Goal: Check status: Check status

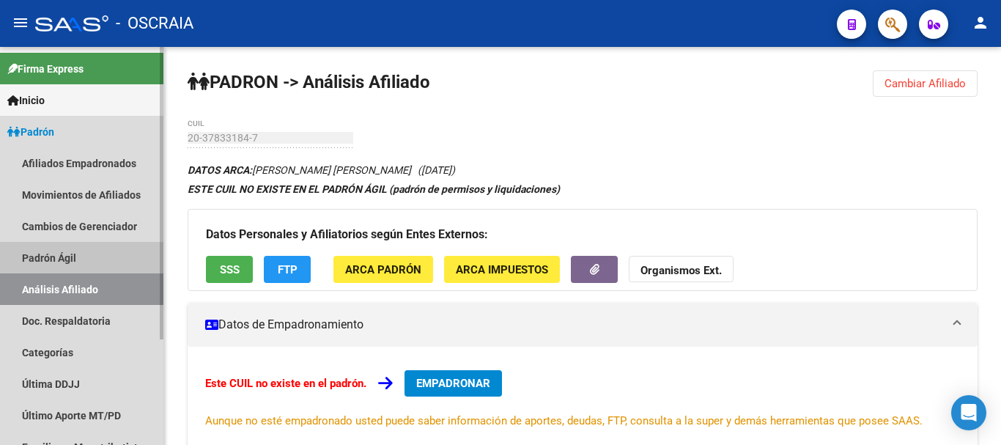
click at [67, 260] on link "Padrón Ágil" at bounding box center [81, 258] width 163 height 32
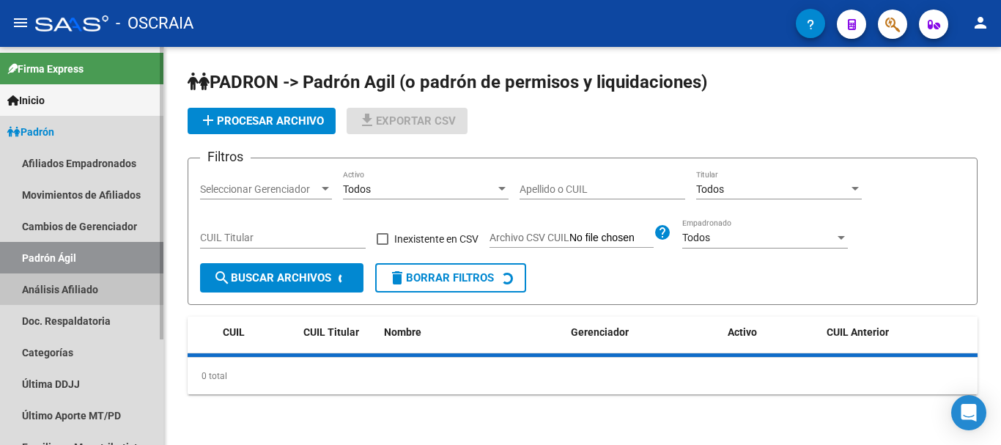
click at [64, 284] on link "Análisis Afiliado" at bounding box center [81, 289] width 163 height 32
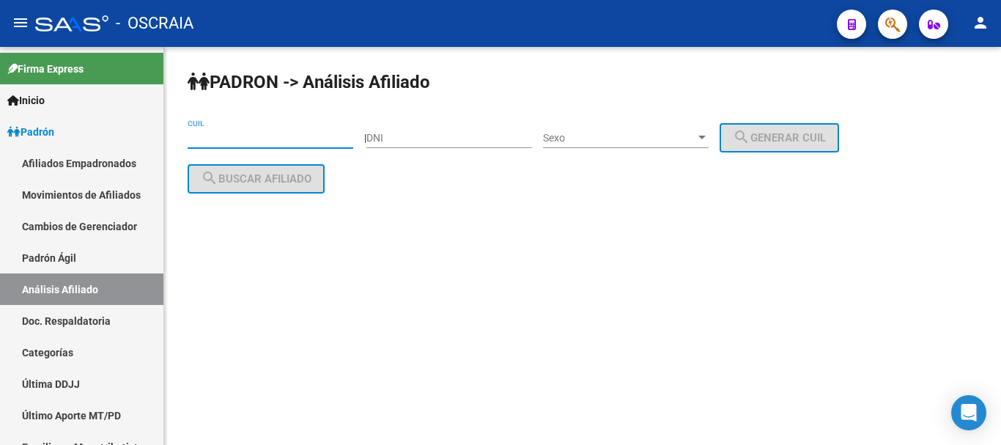
click at [249, 144] on input "CUIL" at bounding box center [271, 138] width 166 height 12
paste input "27-25809050-6"
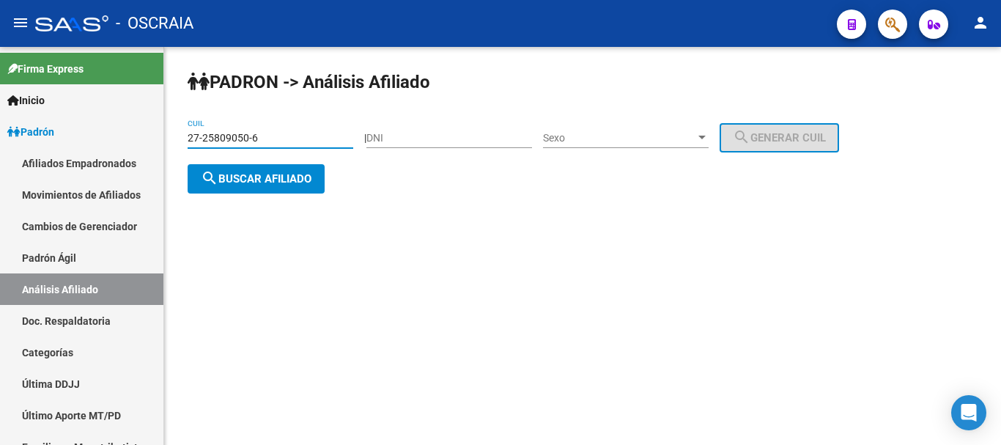
type input "27-25809050-6"
click at [284, 174] on span "search Buscar afiliado" at bounding box center [256, 178] width 111 height 13
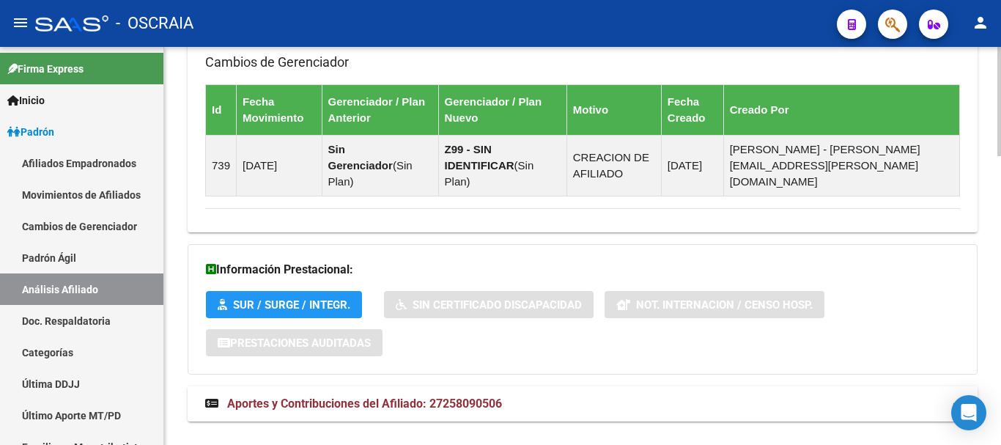
scroll to position [1051, 0]
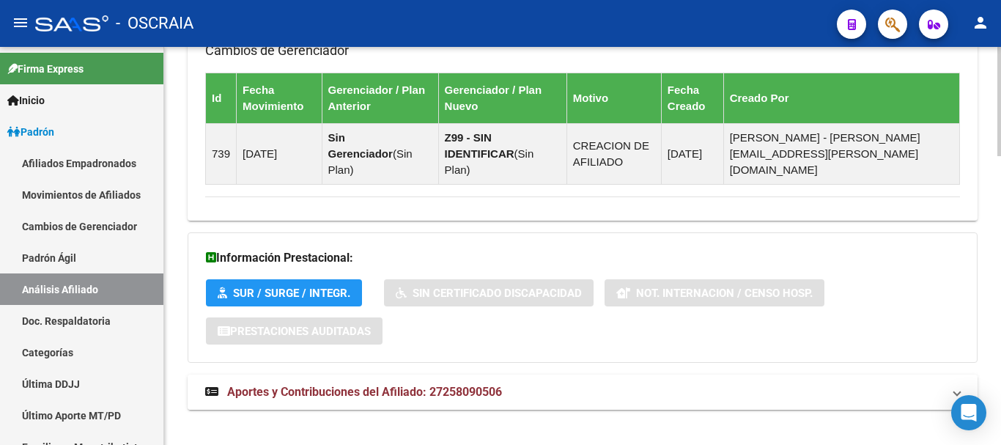
click at [276, 375] on mat-expansion-panel-header "Aportes y Contribuciones del Afiliado: 27258090506" at bounding box center [583, 392] width 790 height 35
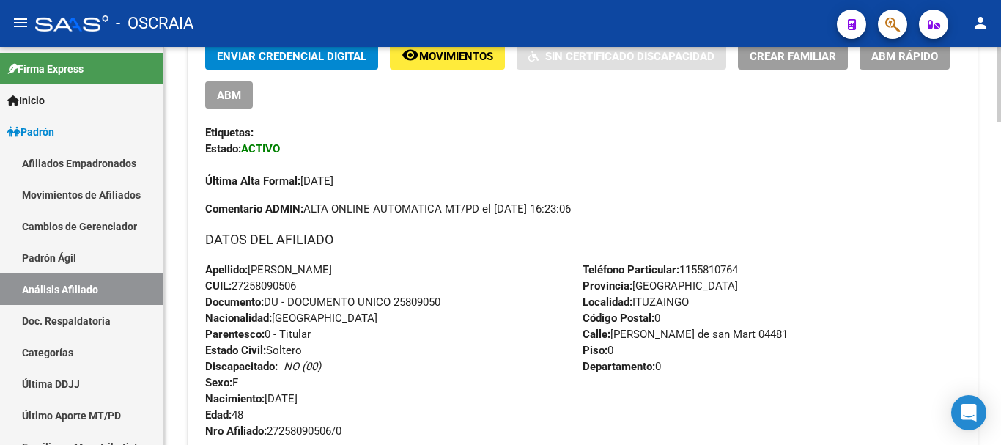
scroll to position [367, 0]
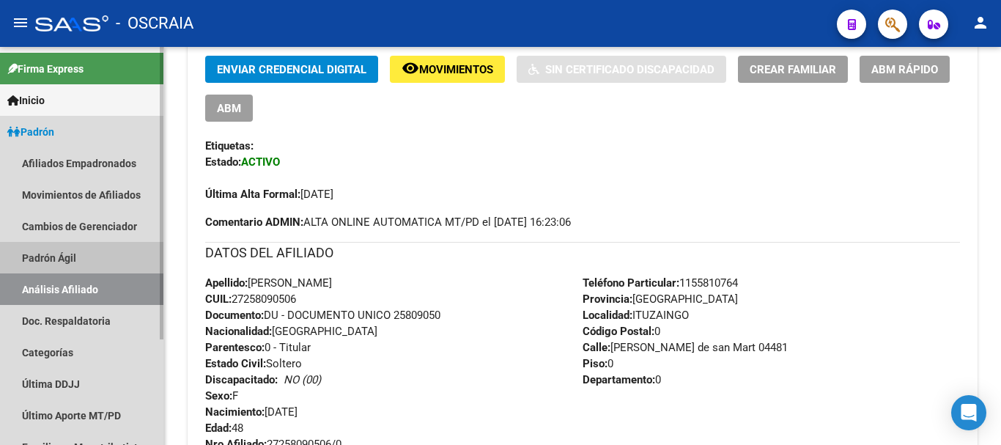
drag, startPoint x: 76, startPoint y: 260, endPoint x: 70, endPoint y: 273, distance: 13.8
click at [76, 261] on link "Padrón Ágil" at bounding box center [81, 258] width 163 height 32
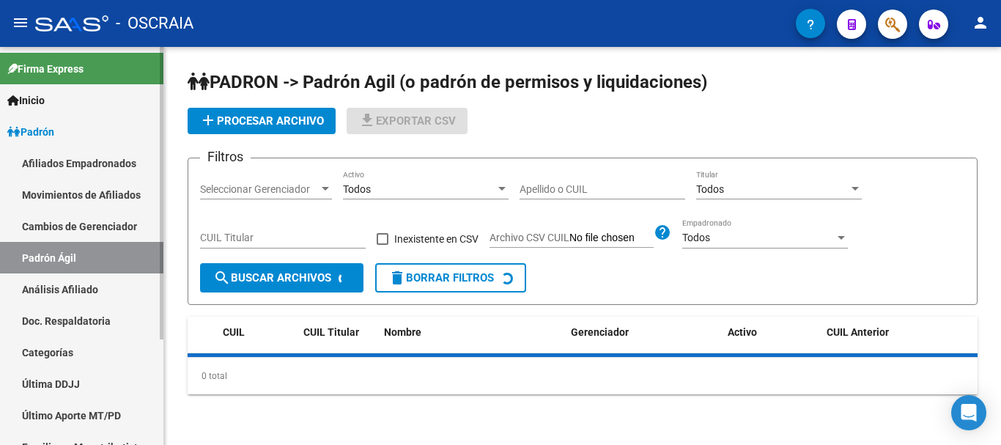
click at [73, 295] on link "Análisis Afiliado" at bounding box center [81, 289] width 163 height 32
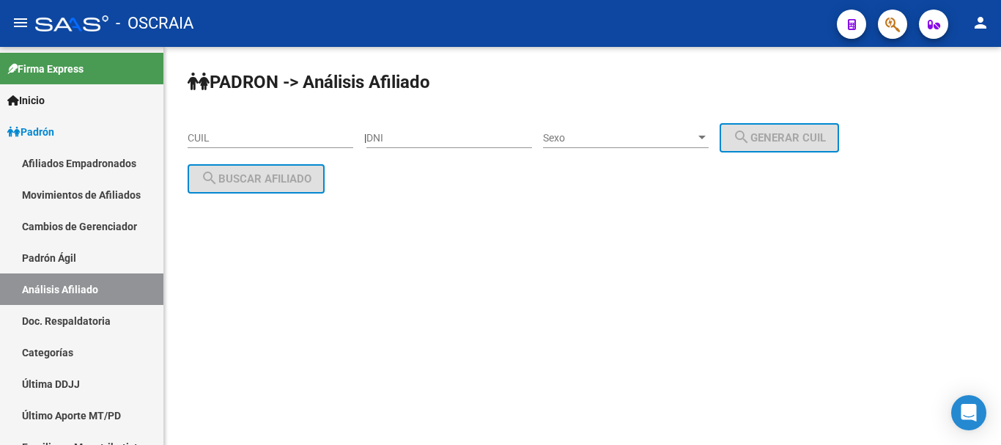
click at [253, 136] on div "CUIL" at bounding box center [271, 133] width 166 height 29
paste input "27-37023741-2"
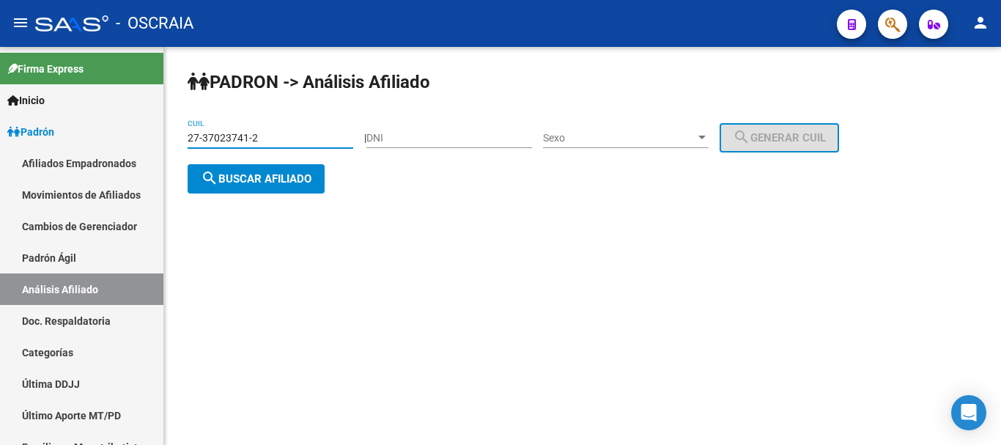
type input "27-37023741-2"
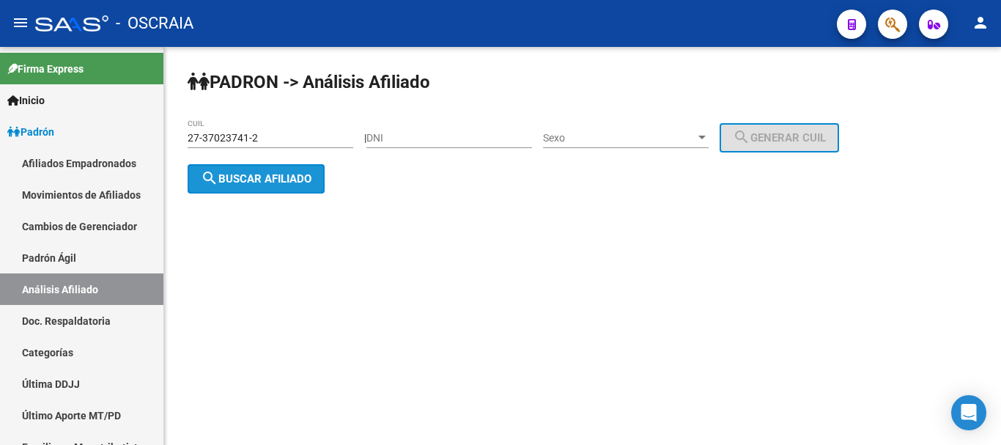
click at [282, 180] on span "search Buscar afiliado" at bounding box center [256, 178] width 111 height 13
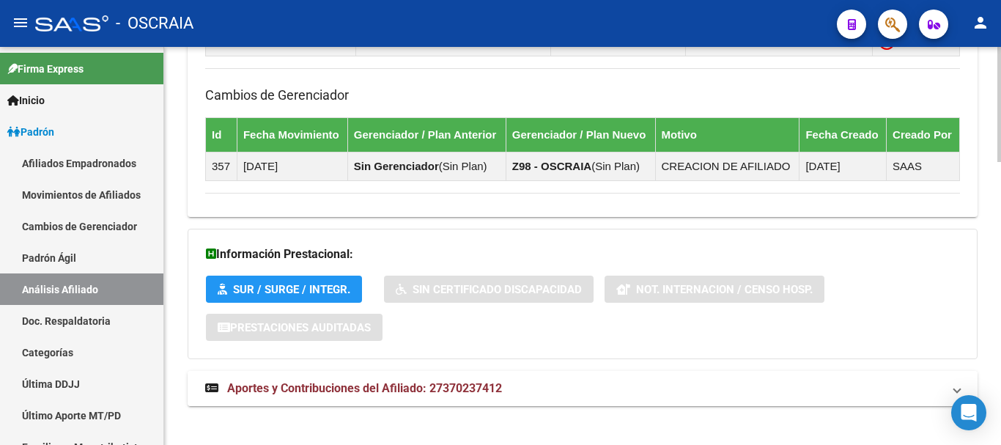
scroll to position [981, 0]
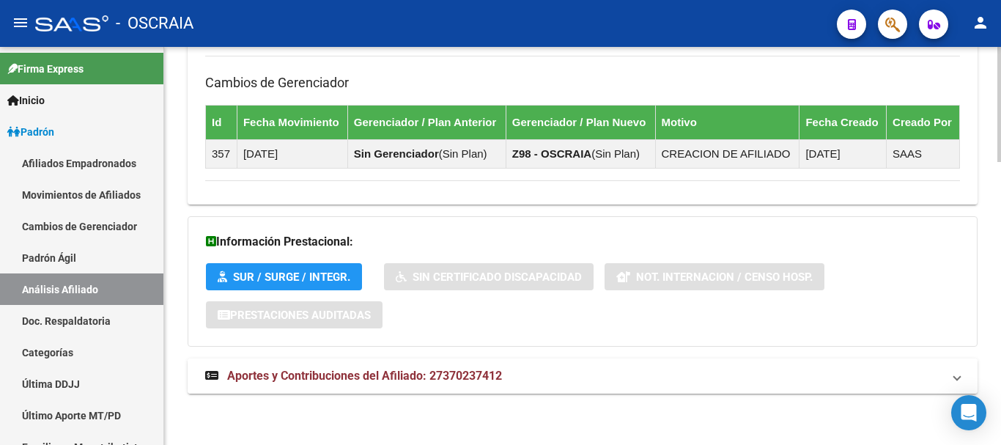
click at [314, 358] on mat-expansion-panel-header "Aportes y Contribuciones del Afiliado: 27370237412" at bounding box center [583, 375] width 790 height 35
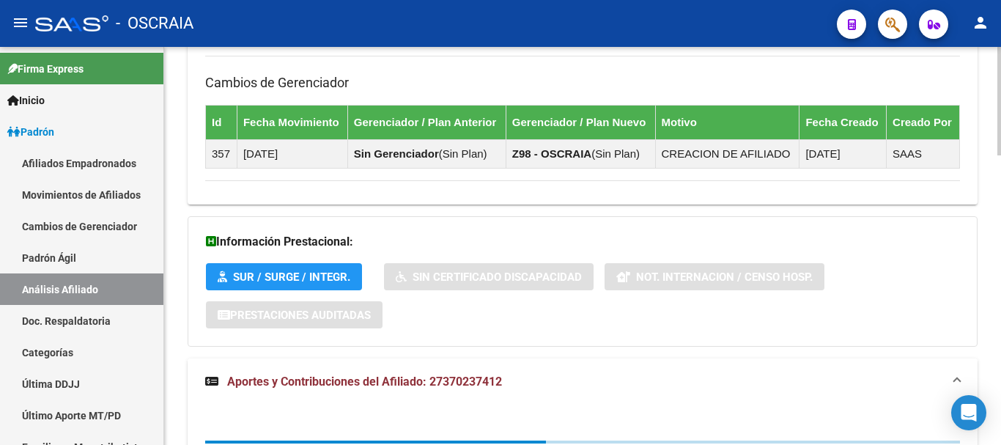
click at [302, 375] on span "Aportes y Contribuciones del Afiliado: 27370237412" at bounding box center [364, 382] width 275 height 14
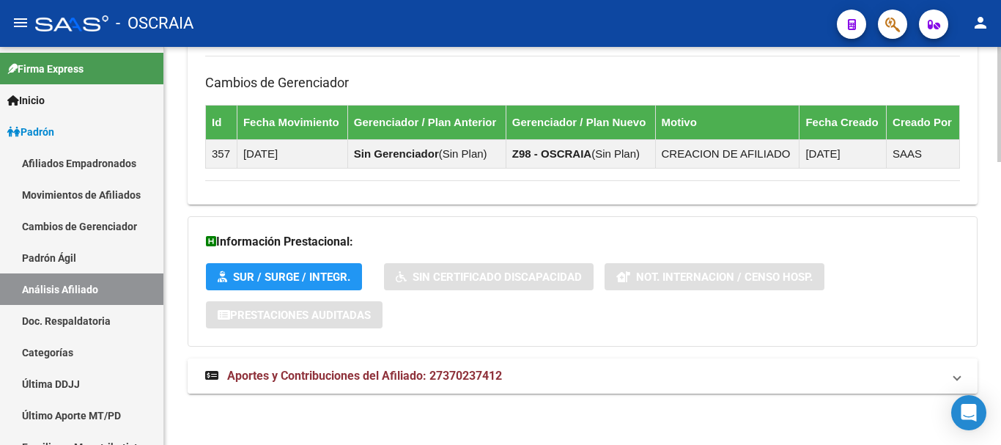
click at [389, 378] on span "Aportes y Contribuciones del Afiliado: 27370237412" at bounding box center [364, 376] width 275 height 14
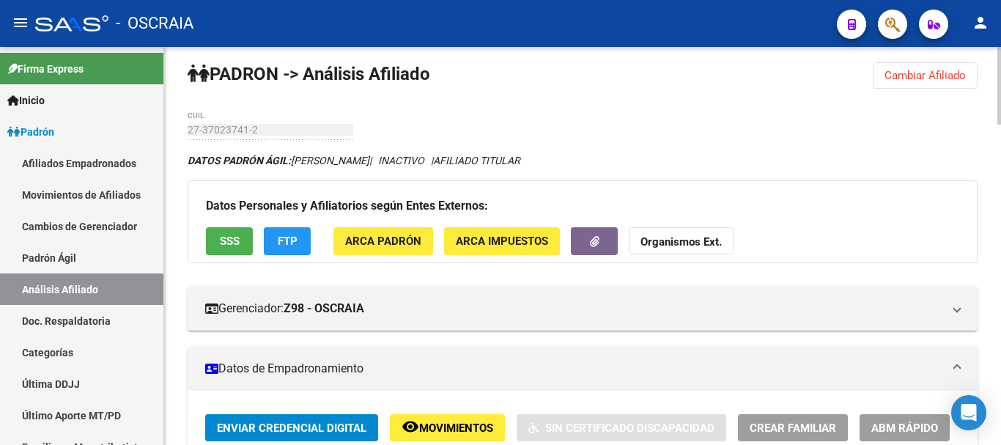
scroll to position [0, 0]
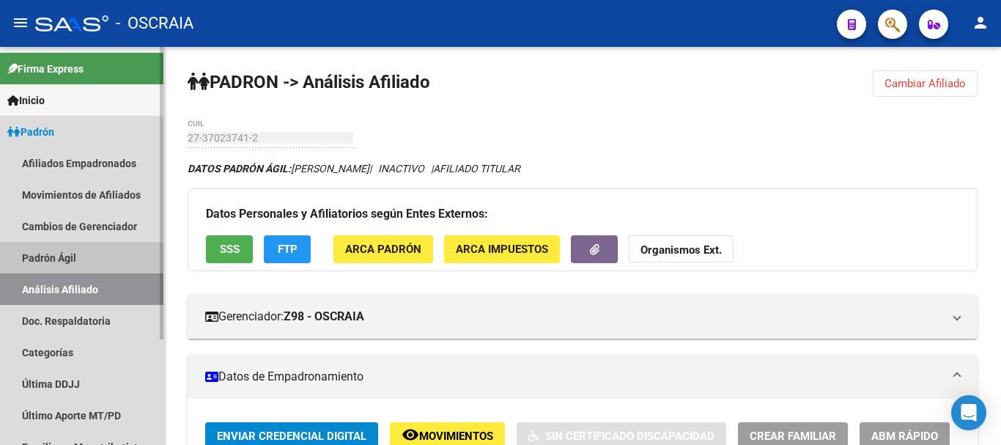
click at [62, 258] on link "Padrón Ágil" at bounding box center [81, 258] width 163 height 32
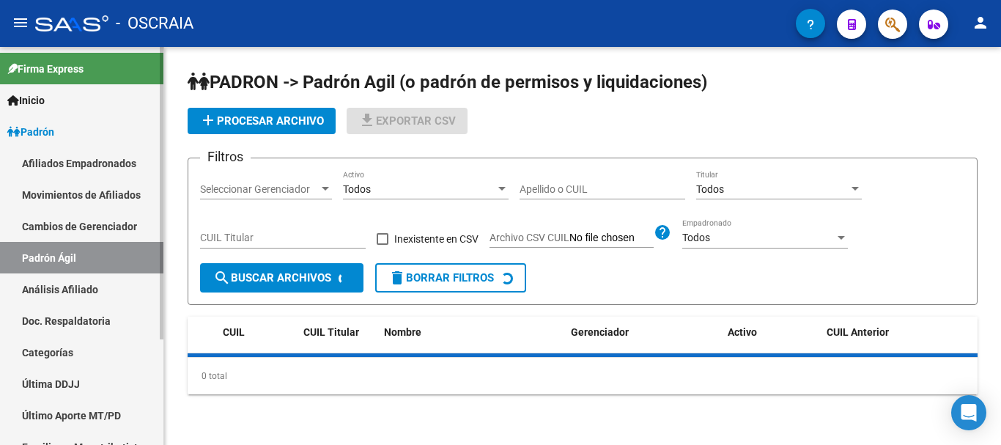
click at [58, 292] on link "Análisis Afiliado" at bounding box center [81, 289] width 163 height 32
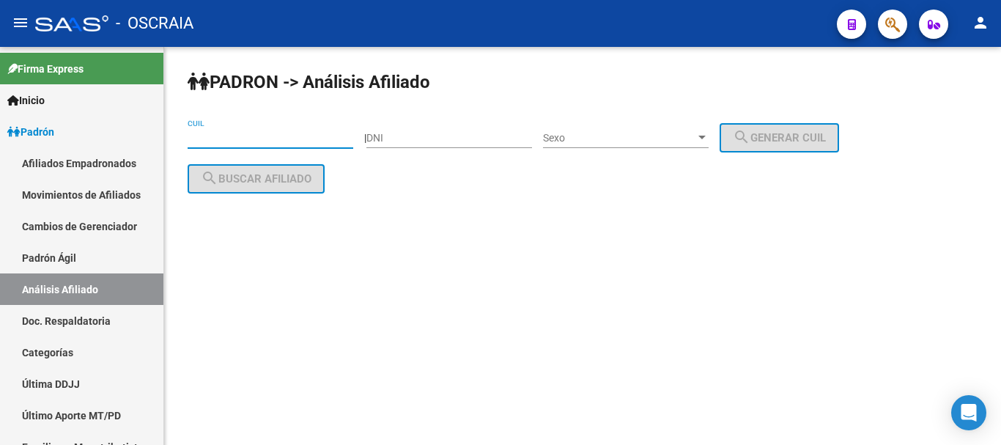
click at [260, 136] on input "CUIL" at bounding box center [271, 138] width 166 height 12
paste input "27-22780348-2"
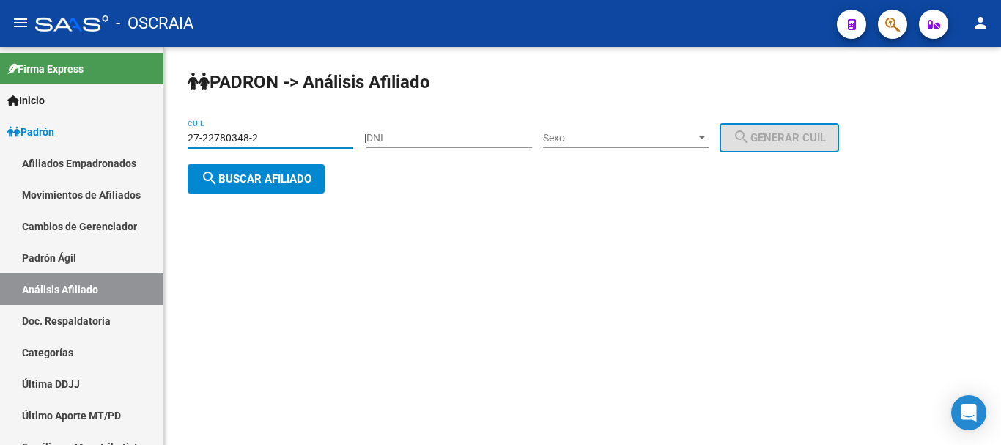
type input "27-22780348-2"
click at [290, 181] on span "search Buscar afiliado" at bounding box center [256, 178] width 111 height 13
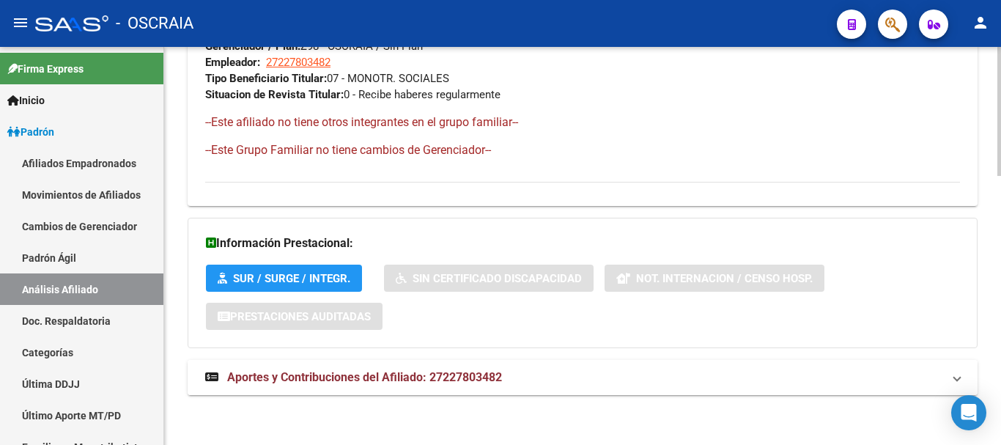
scroll to position [827, 0]
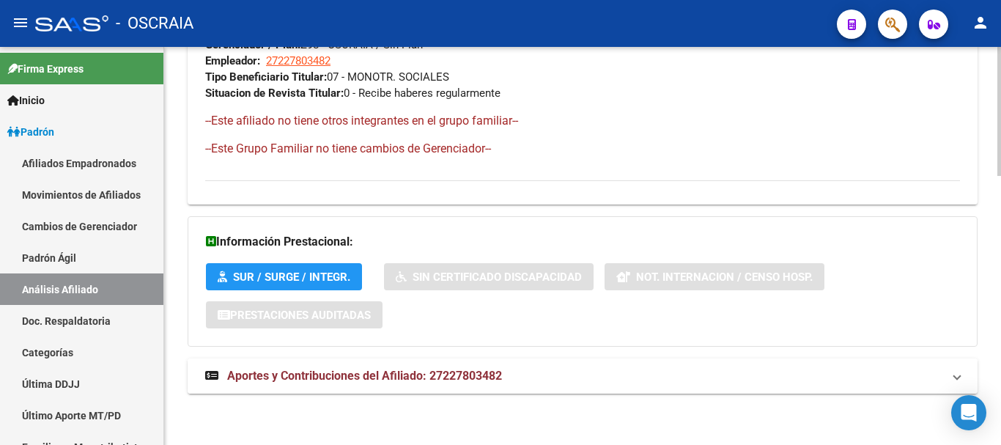
click at [411, 378] on span "Aportes y Contribuciones del Afiliado: 27227803482" at bounding box center [364, 376] width 275 height 14
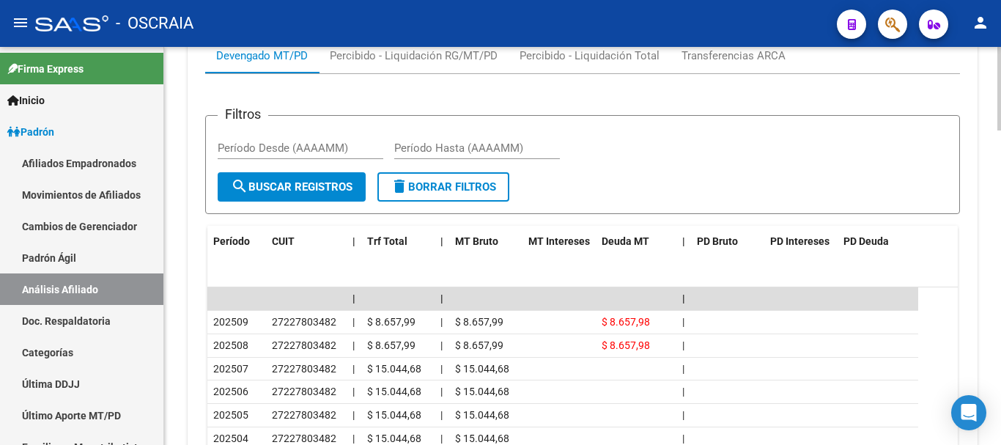
scroll to position [1340, 0]
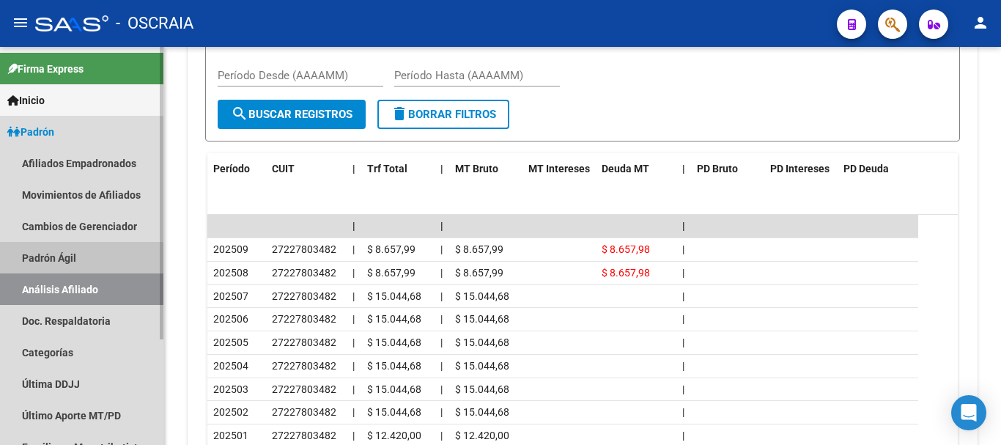
click at [63, 261] on link "Padrón Ágil" at bounding box center [81, 258] width 163 height 32
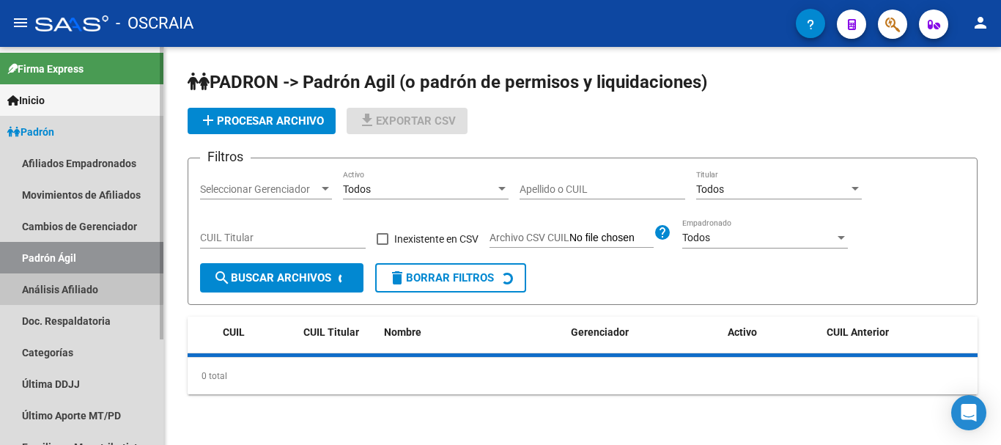
click at [64, 287] on link "Análisis Afiliado" at bounding box center [81, 289] width 163 height 32
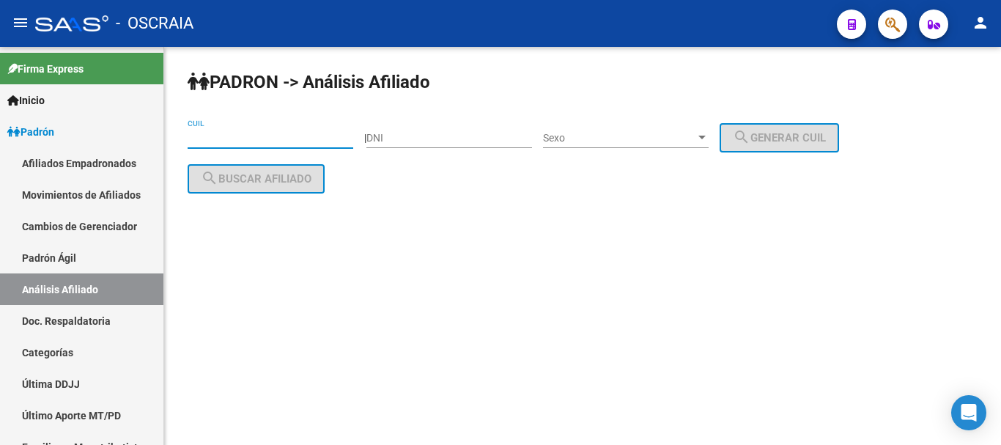
click at [300, 143] on input "CUIL" at bounding box center [271, 138] width 166 height 12
paste input "27-29682198-0"
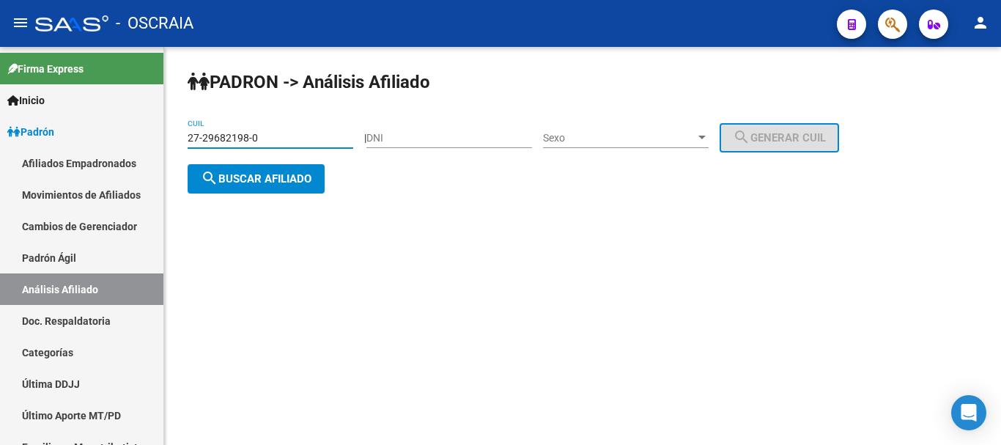
type input "27-29682198-0"
click at [316, 166] on button "search Buscar afiliado" at bounding box center [256, 178] width 137 height 29
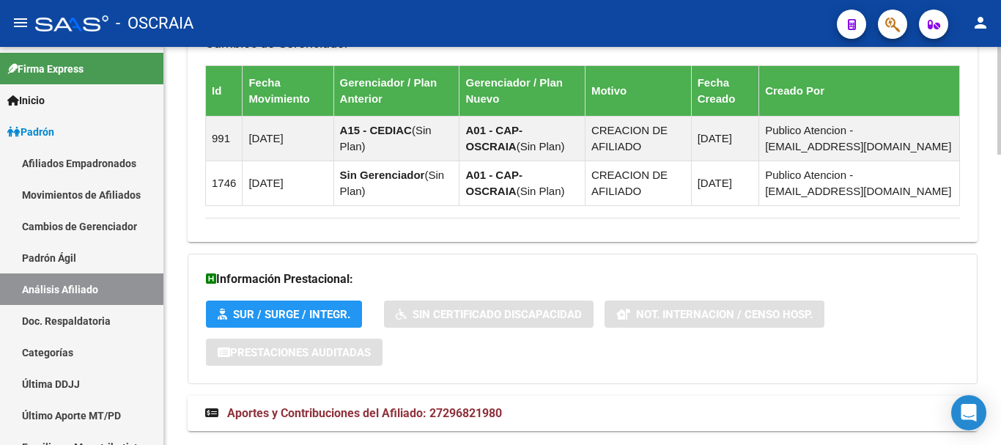
scroll to position [1068, 0]
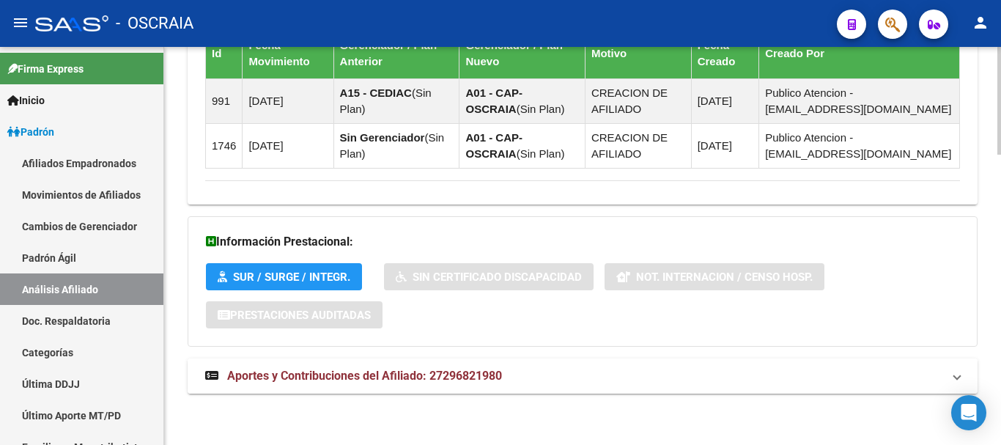
click at [343, 379] on span "Aportes y Contribuciones del Afiliado: 27296821980" at bounding box center [364, 376] width 275 height 14
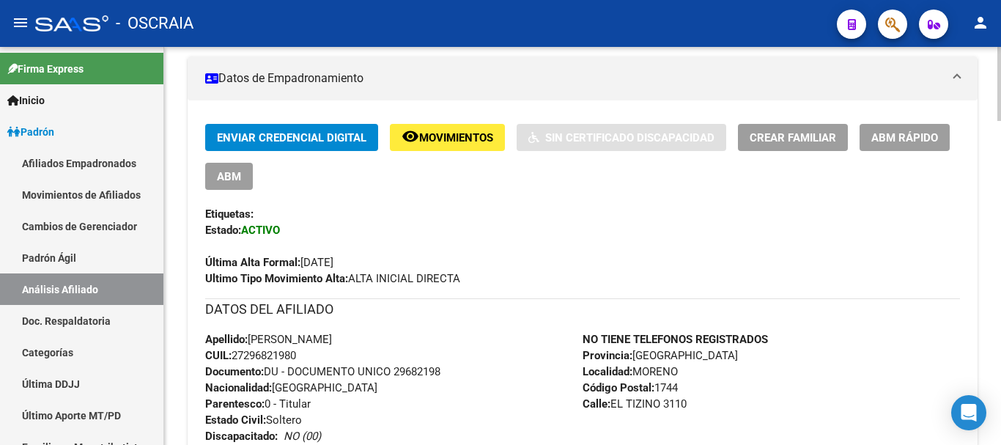
scroll to position [262, 0]
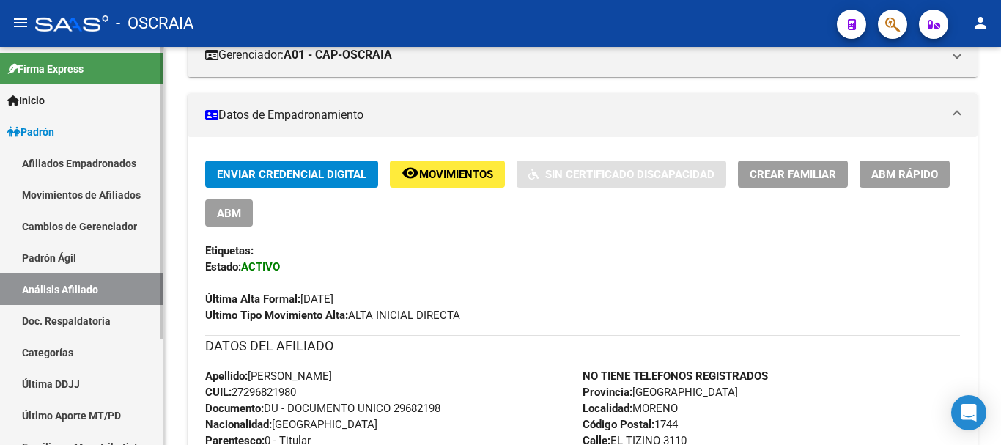
click at [29, 256] on link "Padrón Ágil" at bounding box center [81, 258] width 163 height 32
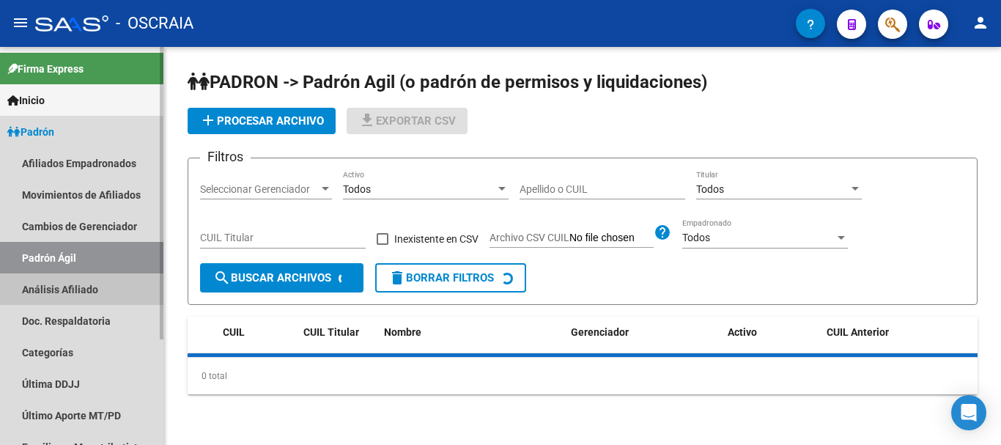
click at [34, 291] on link "Análisis Afiliado" at bounding box center [81, 289] width 163 height 32
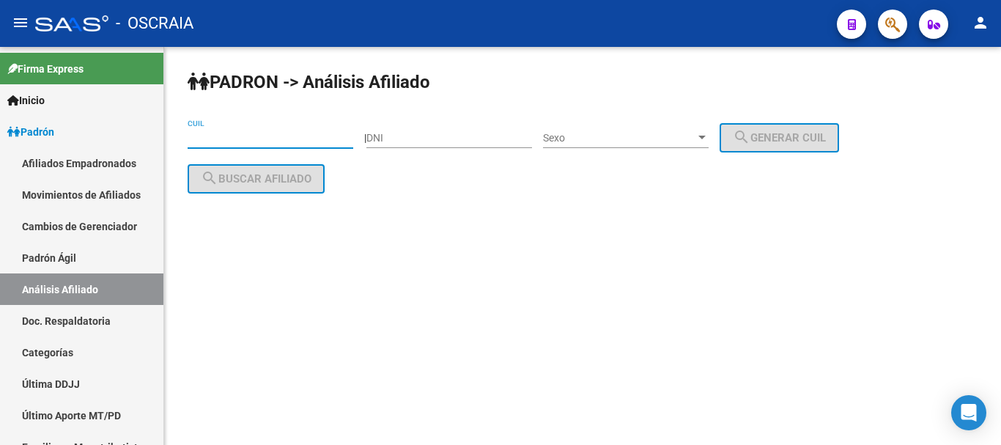
click at [260, 136] on input "CUIL" at bounding box center [271, 138] width 166 height 12
paste input "23-95710304-9"
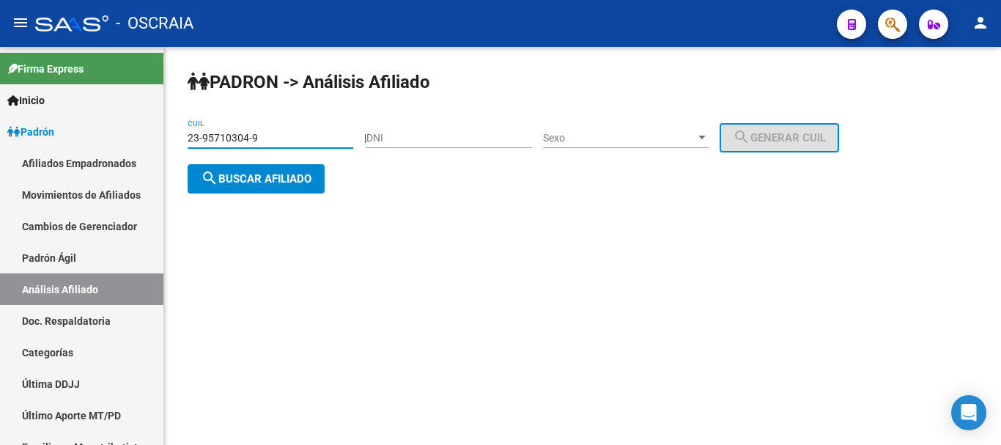
type input "23-95710304-9"
click at [250, 178] on span "search Buscar afiliado" at bounding box center [256, 178] width 111 height 13
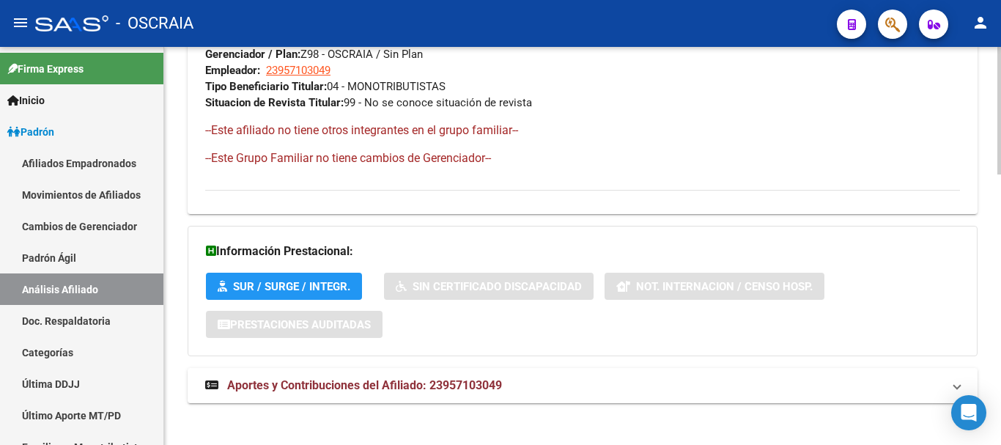
scroll to position [847, 0]
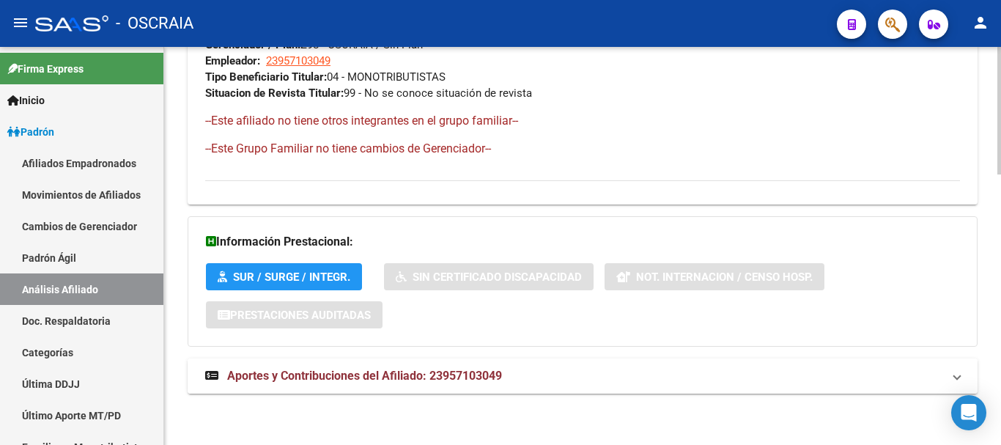
click at [329, 372] on span "Aportes y Contribuciones del Afiliado: 23957103049" at bounding box center [364, 376] width 275 height 14
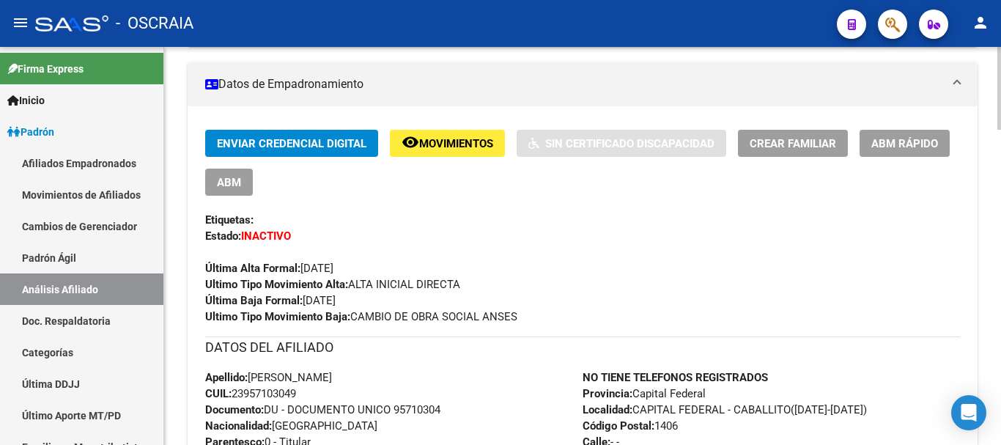
scroll to position [293, 0]
click at [580, 296] on div "Enviar Credencial Digital remove_red_eye Movimientos Sin Certificado Discapacid…" at bounding box center [582, 226] width 755 height 195
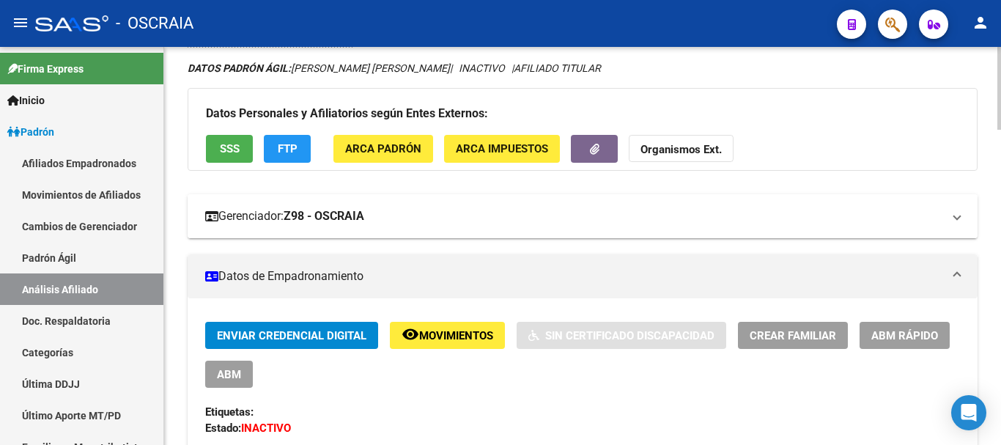
scroll to position [0, 0]
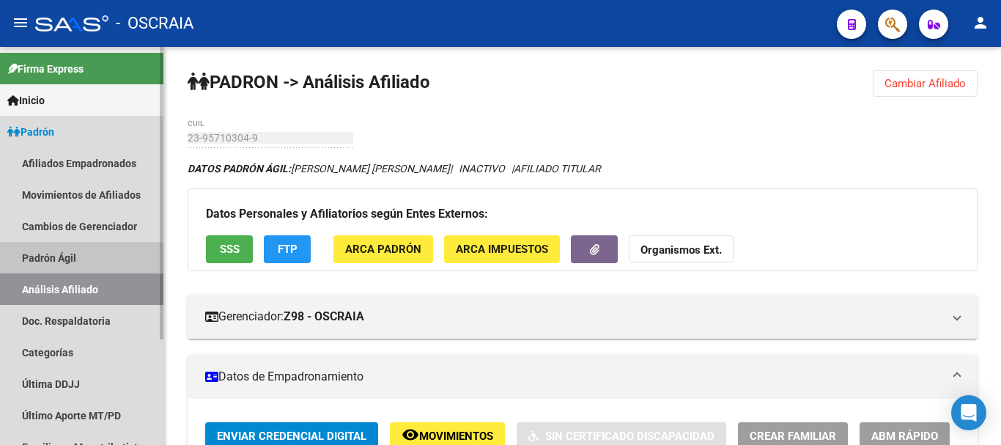
click at [75, 262] on link "Padrón Ágil" at bounding box center [81, 258] width 163 height 32
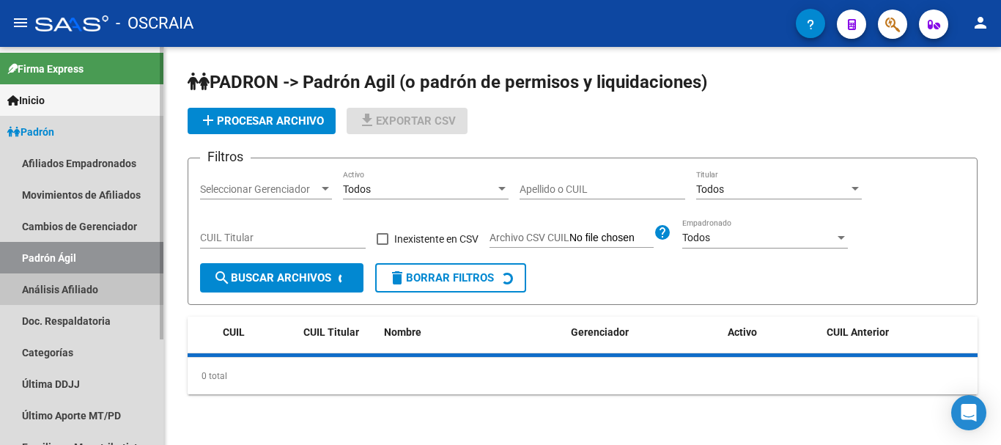
click at [75, 285] on link "Análisis Afiliado" at bounding box center [81, 289] width 163 height 32
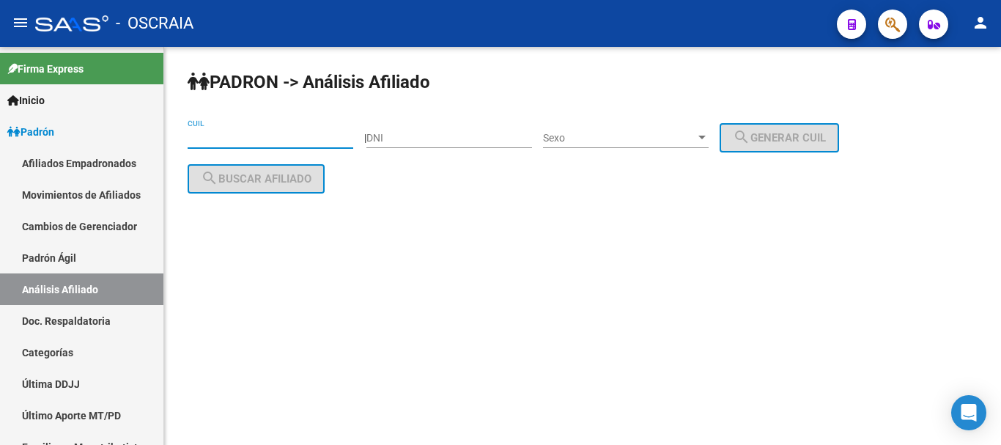
click at [263, 137] on input "CUIL" at bounding box center [271, 138] width 166 height 12
paste input "20-24341916-7"
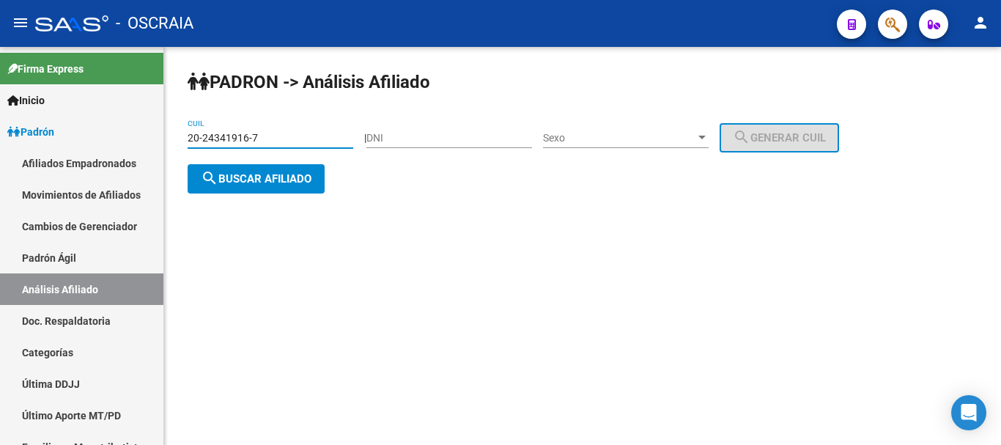
type input "20-24341916-7"
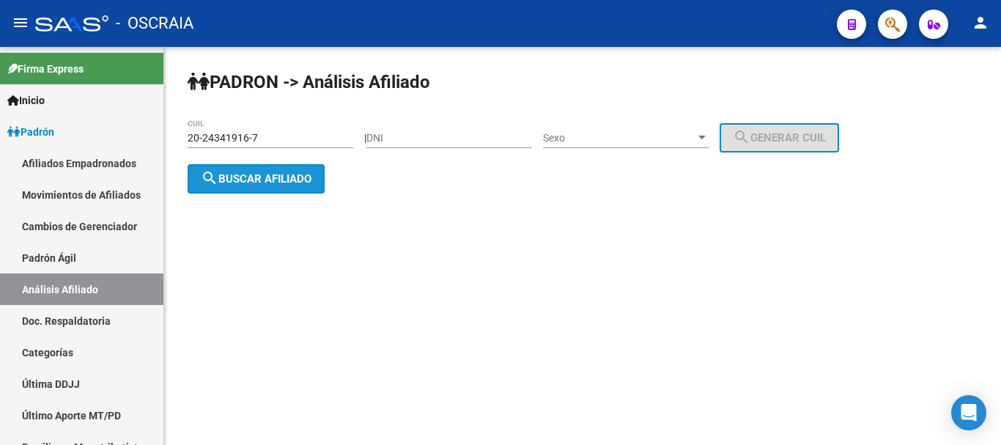
click at [254, 185] on button "search Buscar afiliado" at bounding box center [256, 178] width 137 height 29
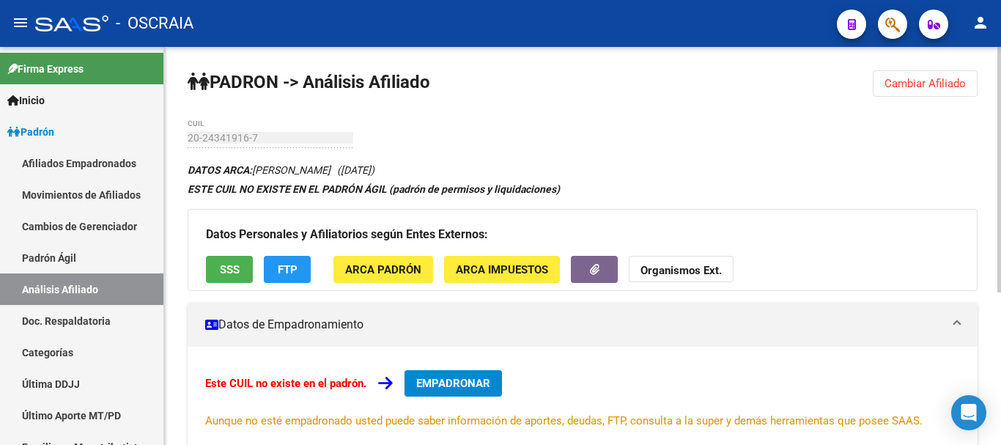
click at [184, 139] on div "PADRON -> Análisis Afiliado Cambiar Afiliado 20-24341916-7 CUIL DATOS ARCA: [PE…" at bounding box center [582, 370] width 837 height 646
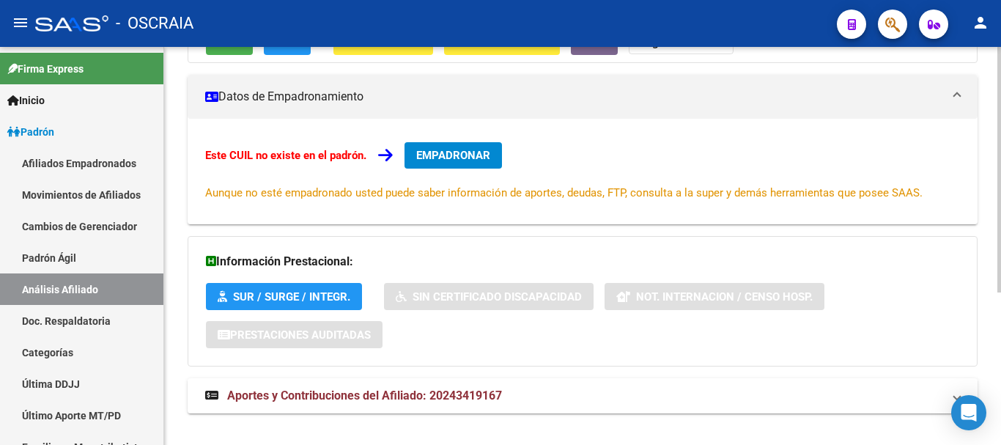
scroll to position [248, 0]
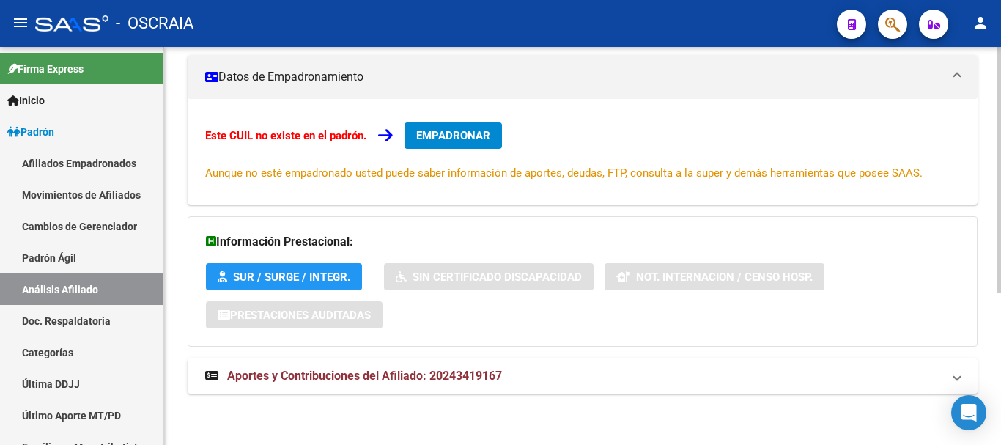
click at [383, 367] on mat-expansion-panel-header "Aportes y Contribuciones del Afiliado: 20243419167" at bounding box center [583, 375] width 790 height 35
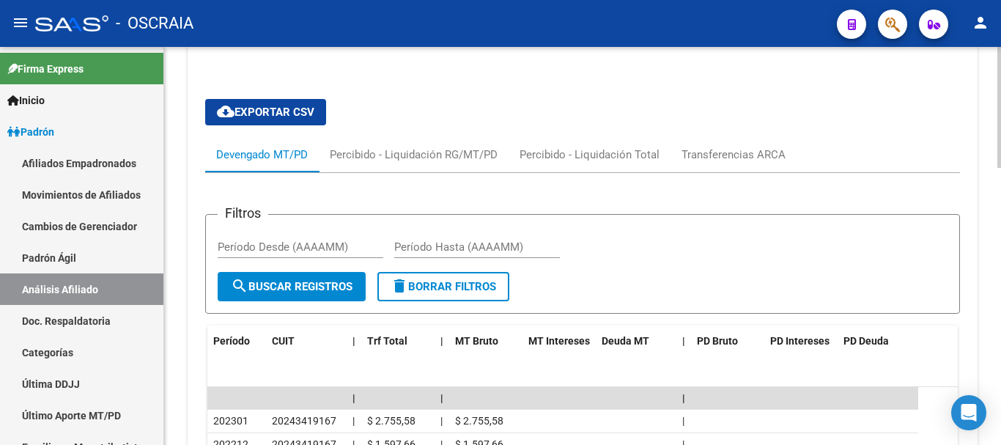
scroll to position [660, 0]
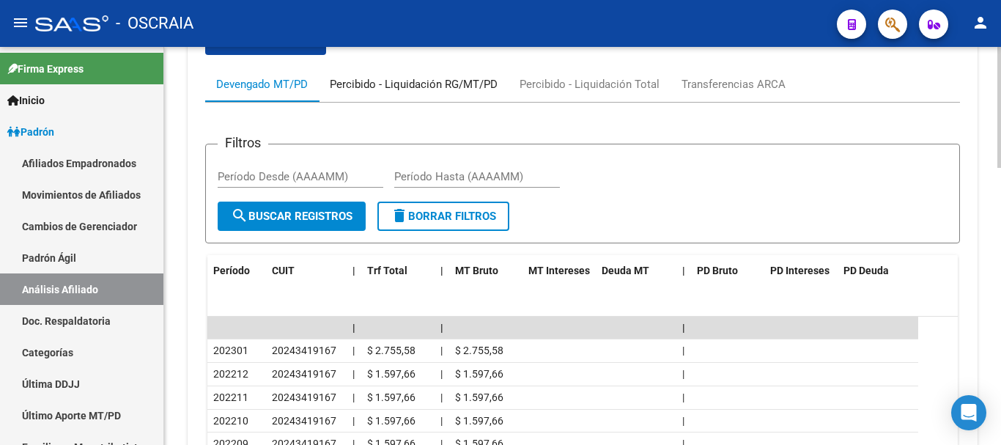
click at [454, 76] on div "Percibido - Liquidación RG/MT/PD" at bounding box center [414, 84] width 168 height 16
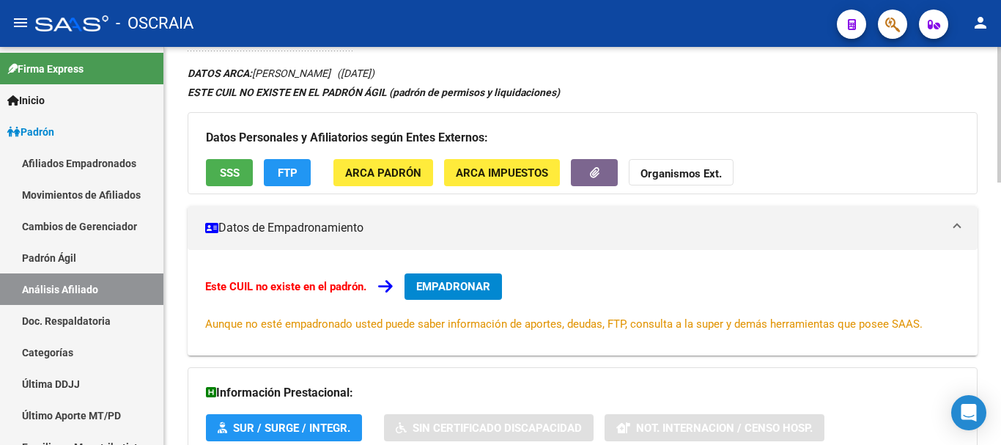
scroll to position [55, 0]
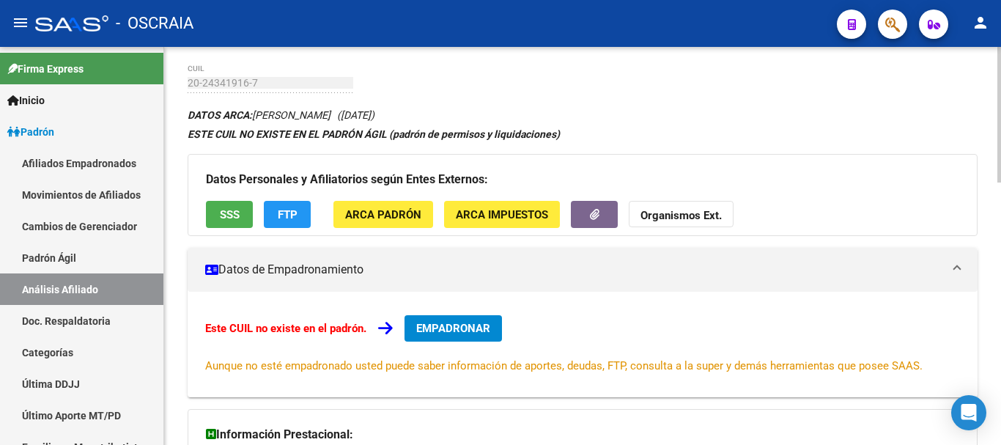
click at [310, 271] on mat-panel-title "Datos de Empadronamiento" at bounding box center [573, 270] width 737 height 16
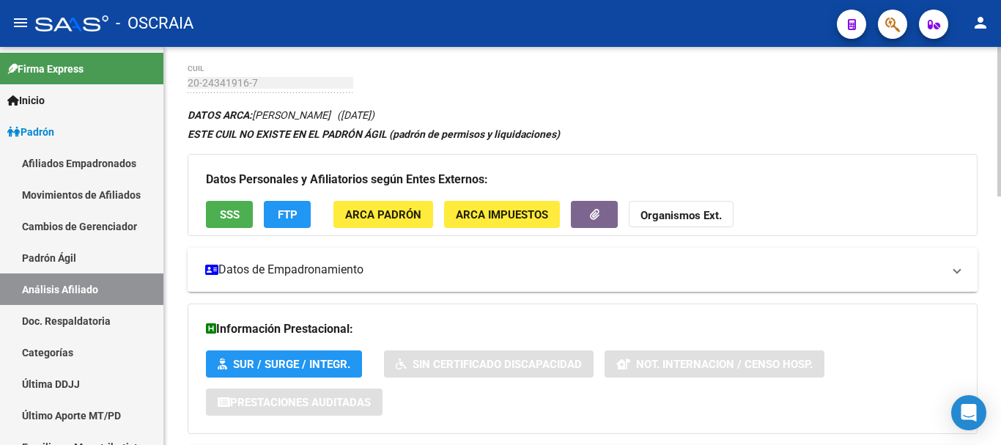
click at [310, 271] on mat-panel-title "Datos de Empadronamiento" at bounding box center [573, 270] width 737 height 16
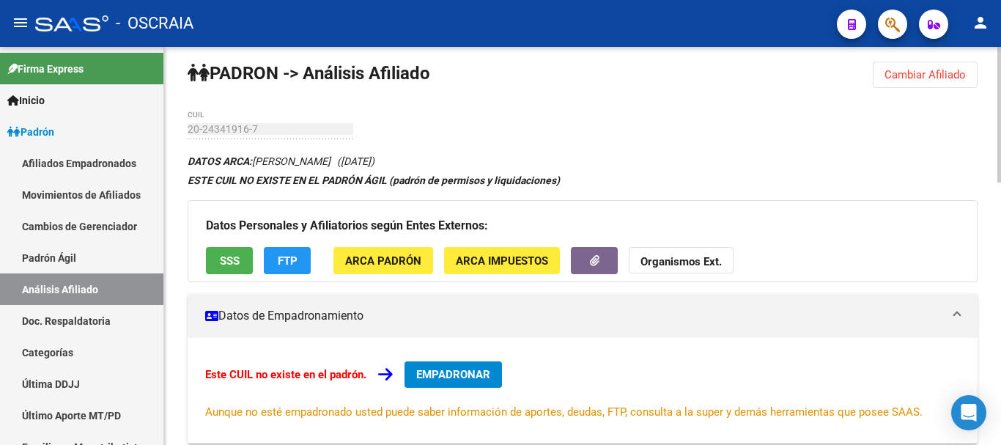
scroll to position [0, 0]
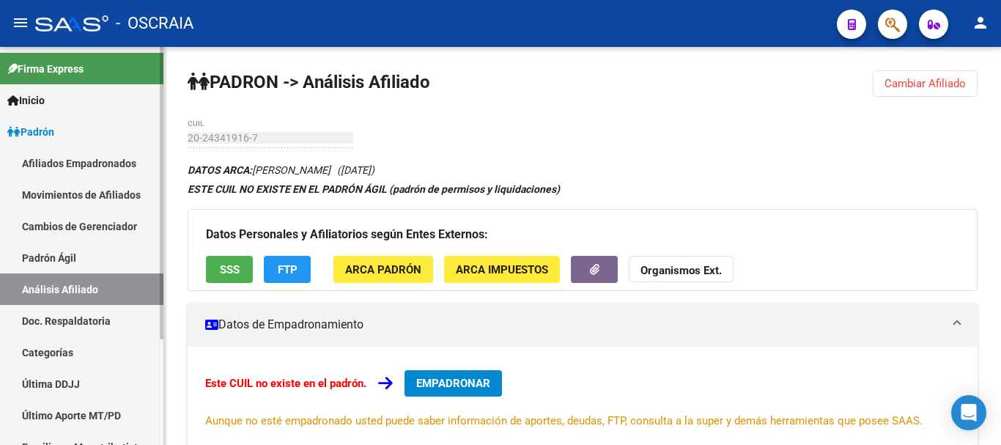
click at [62, 257] on link "Padrón Ágil" at bounding box center [81, 258] width 163 height 32
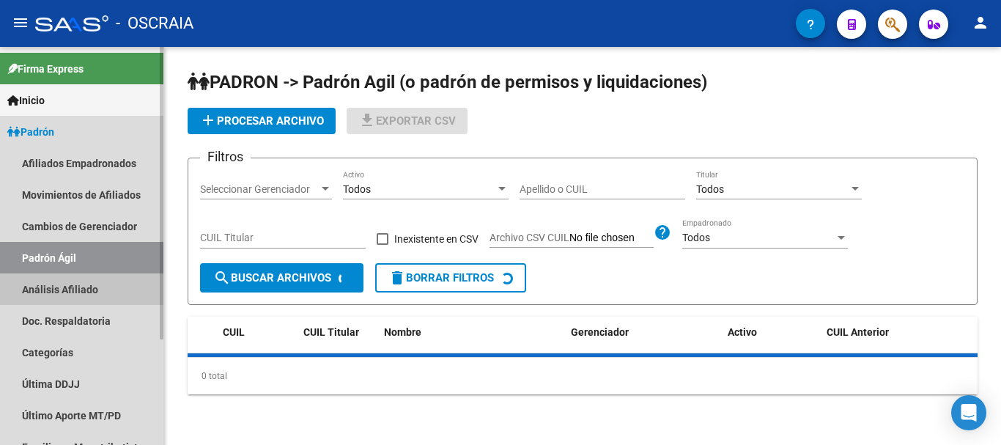
click at [62, 282] on link "Análisis Afiliado" at bounding box center [81, 289] width 163 height 32
